Goal: Navigation & Orientation: Find specific page/section

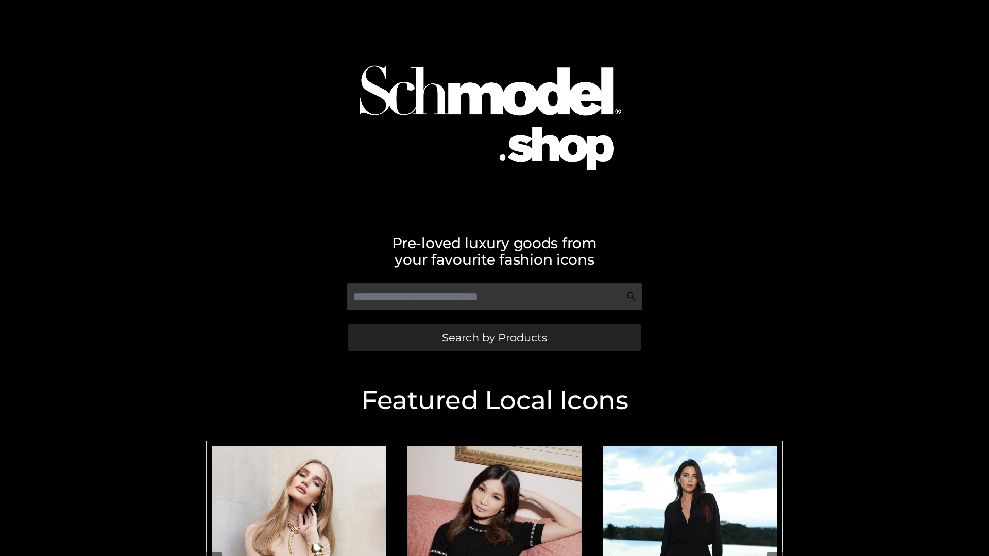
click at [494, 337] on span "Search by Products" at bounding box center [494, 337] width 105 height 11
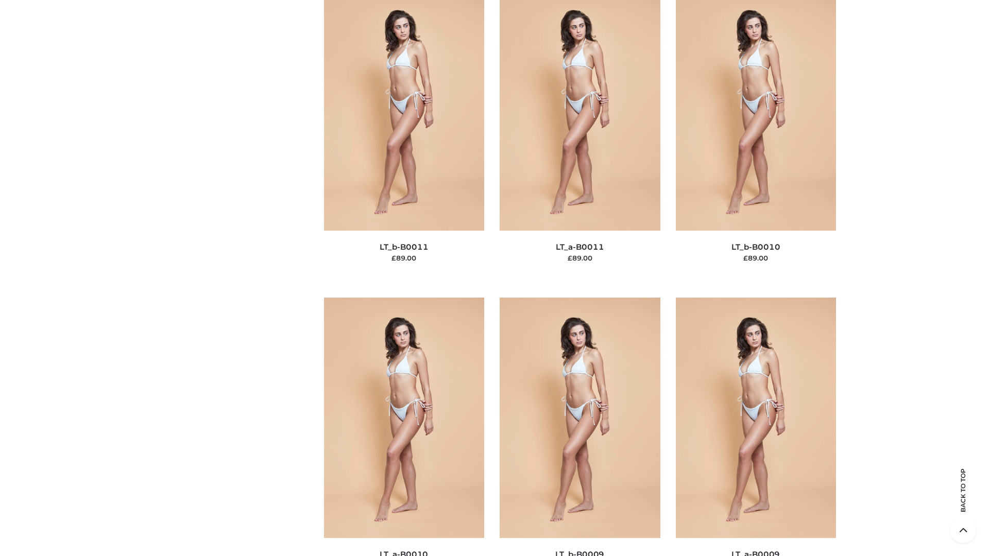
scroll to position [4625, 0]
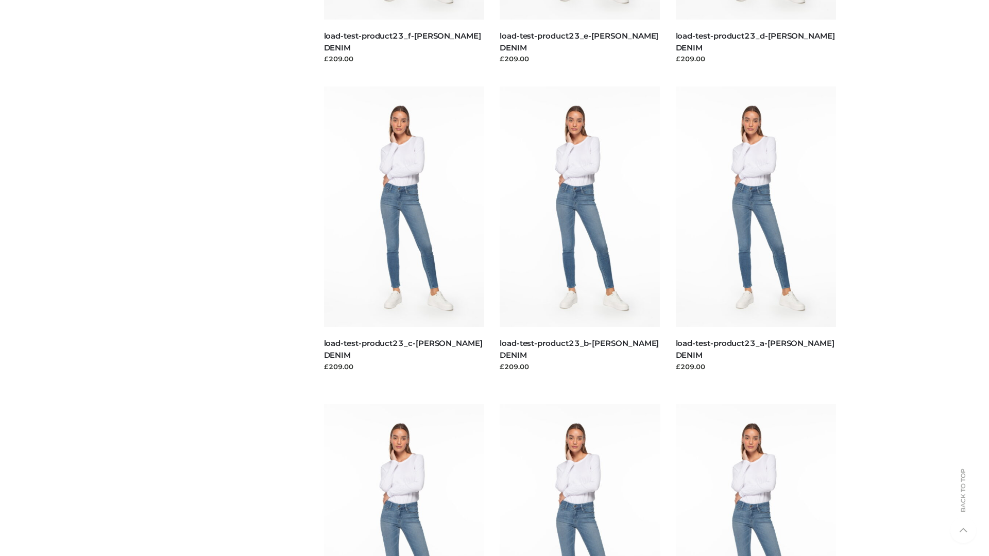
scroll to position [903, 0]
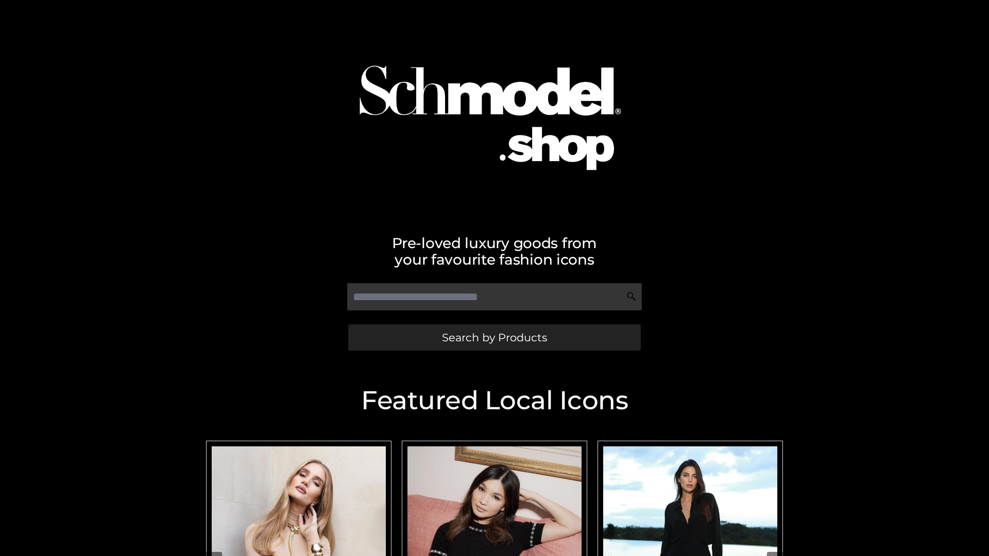
click at [494, 337] on span "Search by Products" at bounding box center [494, 337] width 105 height 11
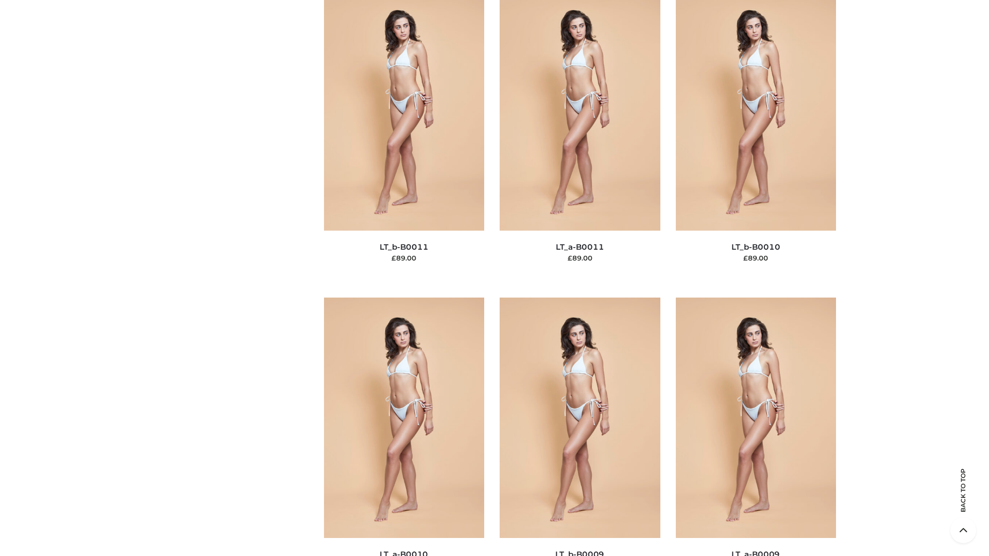
scroll to position [4625, 0]
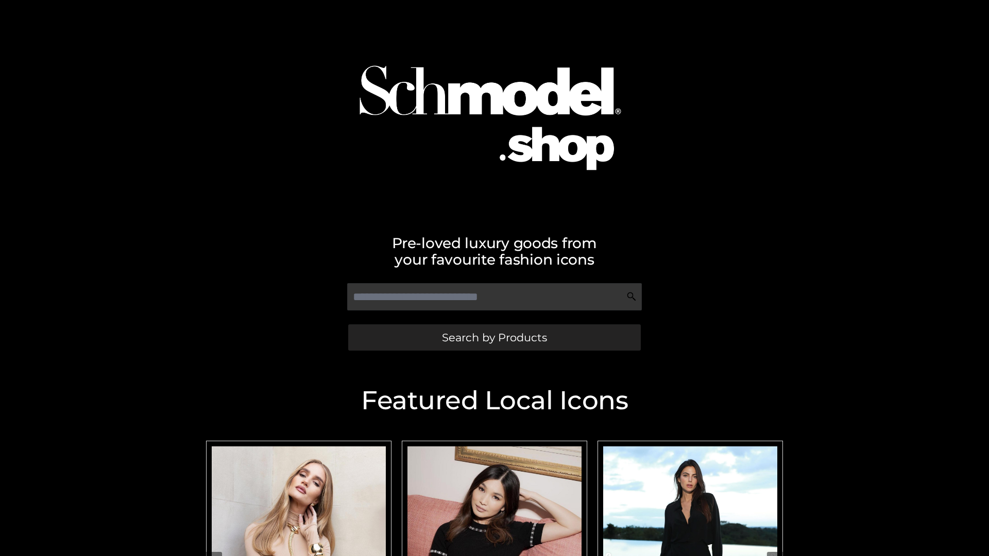
click at [494, 337] on span "Search by Products" at bounding box center [494, 337] width 105 height 11
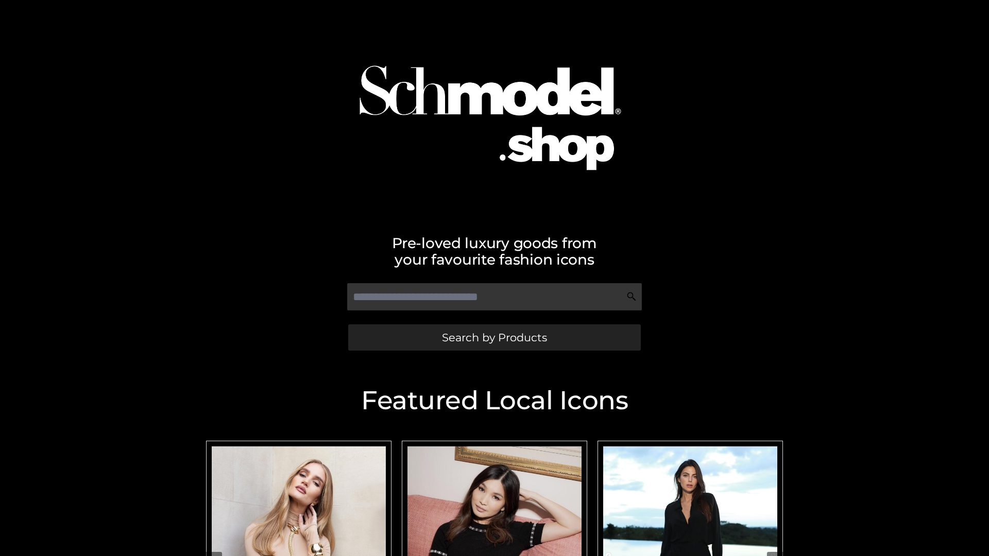
click at [494, 337] on span "Search by Products" at bounding box center [494, 337] width 105 height 11
